Goal: Information Seeking & Learning: Learn about a topic

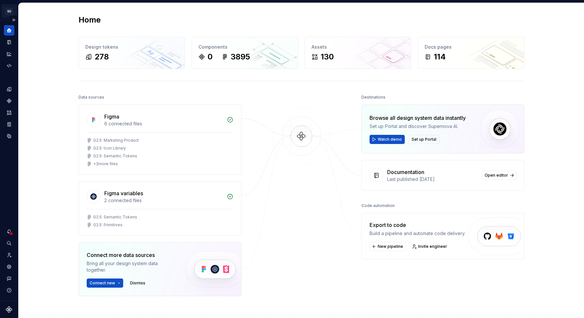
click at [11, 11] on html "SD Galileo SC Design system data Home Design tokens 278 Components 0 3895 Asset…" at bounding box center [292, 159] width 584 height 318
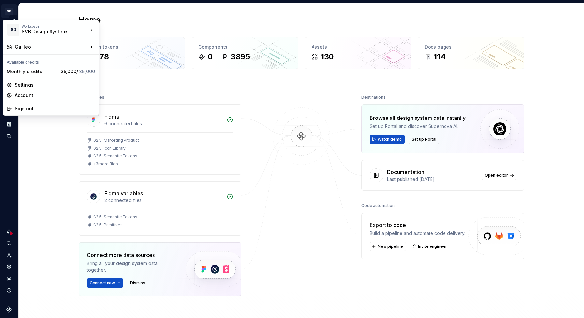
click at [11, 11] on html "SD Galileo SC Design system data Home Design tokens 278 Components 0 3895 Asset…" at bounding box center [292, 159] width 584 height 318
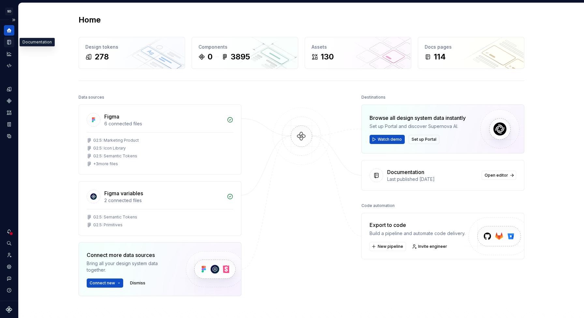
click at [8, 40] on icon "Documentation" at bounding box center [9, 42] width 6 height 6
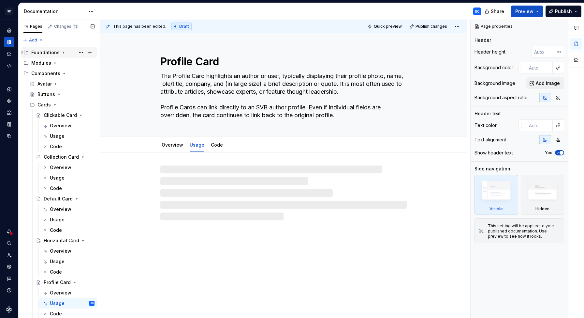
click at [61, 52] on icon "Page tree" at bounding box center [63, 52] width 5 height 5
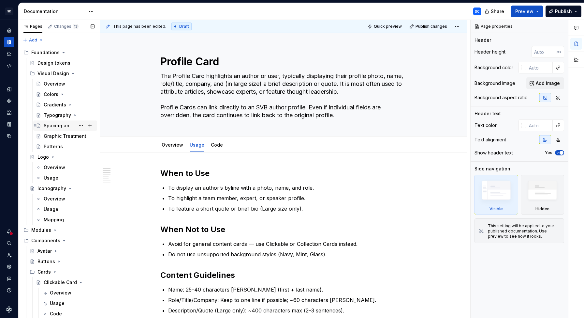
click at [61, 126] on div "Spacing and Sizing" at bounding box center [59, 125] width 31 height 7
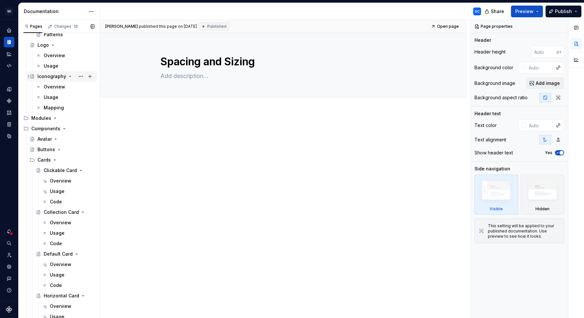
scroll to position [119, 0]
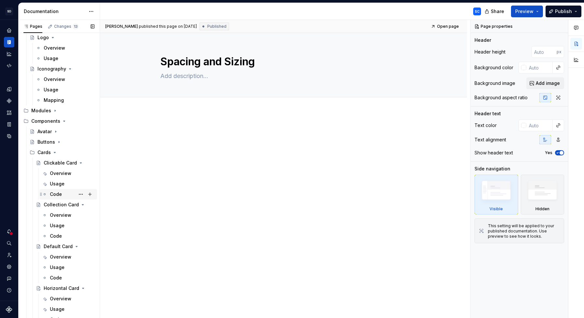
click at [56, 193] on div "Code" at bounding box center [56, 194] width 12 height 7
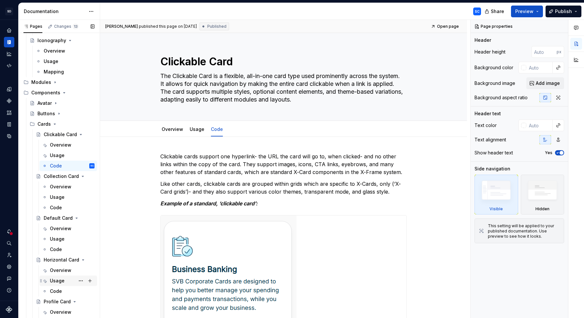
scroll to position [156, 0]
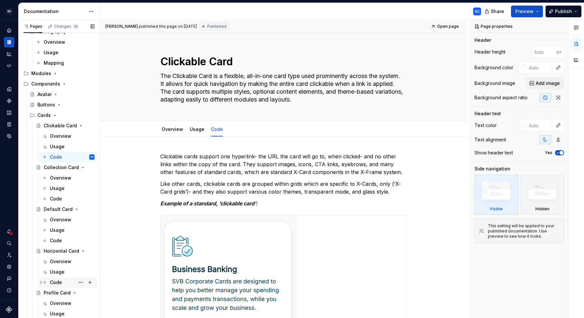
click at [58, 282] on div "Code" at bounding box center [56, 282] width 12 height 7
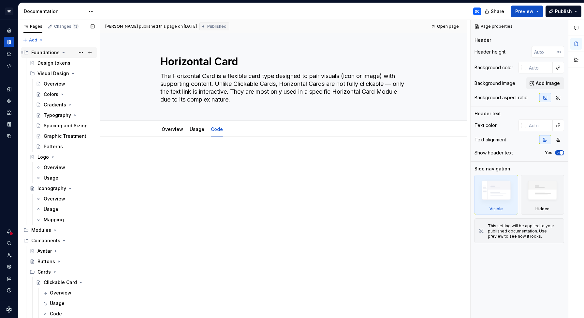
click at [63, 52] on icon "Page tree" at bounding box center [64, 52] width 2 height 1
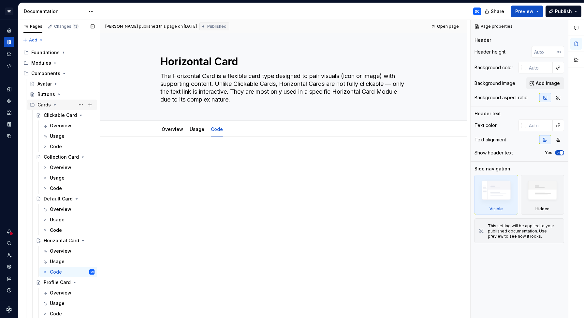
click at [55, 105] on icon "Page tree" at bounding box center [54, 104] width 5 height 5
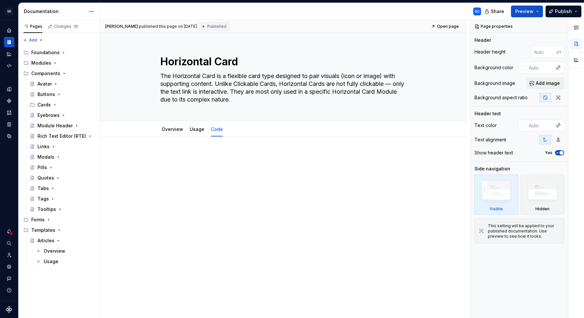
type textarea "*"
